Goal: Check status: Check status

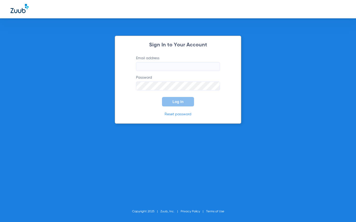
type input "[EMAIL_ADDRESS][DOMAIN_NAME]"
click at [142, 99] on form "Email address [EMAIL_ADDRESS][DOMAIN_NAME] Password Log In" at bounding box center [178, 81] width 100 height 51
click at [194, 99] on form "Email address [EMAIL_ADDRESS][DOMAIN_NAME] Password Log In" at bounding box center [178, 81] width 100 height 51
drag, startPoint x: 173, startPoint y: 104, endPoint x: 176, endPoint y: 105, distance: 2.6
click at [175, 105] on button "Log In" at bounding box center [178, 101] width 32 height 9
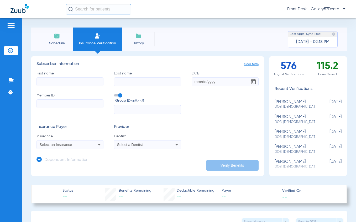
click at [85, 9] on input "text" at bounding box center [99, 9] width 66 height 10
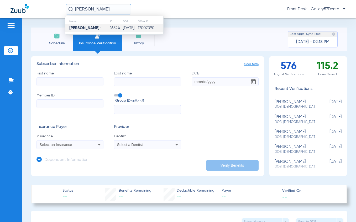
type input "[PERSON_NAME]"
click at [89, 30] on td "[PERSON_NAME] r" at bounding box center [87, 27] width 44 height 7
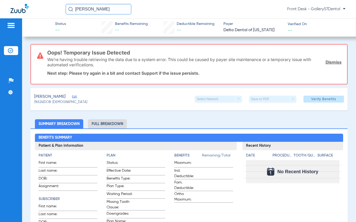
click at [101, 123] on li "Full Breakdown" at bounding box center [107, 123] width 39 height 9
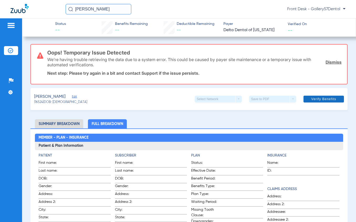
click at [303, 99] on span at bounding box center [323, 99] width 40 height 13
click at [222, 49] on div "Oops! Temporary Issue Detected We’re having trouble retrieving the data due to …" at bounding box center [194, 64] width 294 height 39
